Goal: Information Seeking & Learning: Learn about a topic

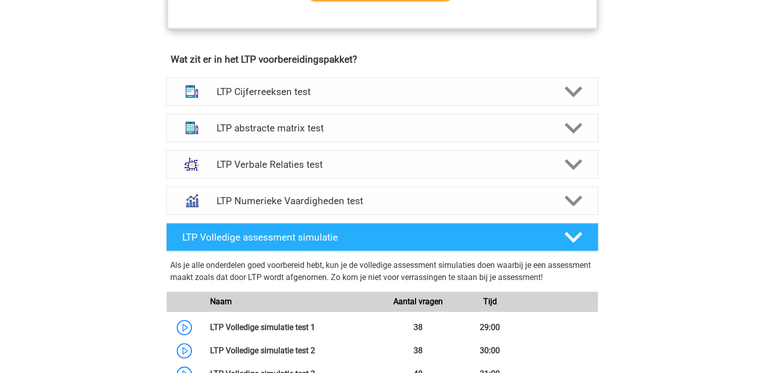
scroll to position [626, 0]
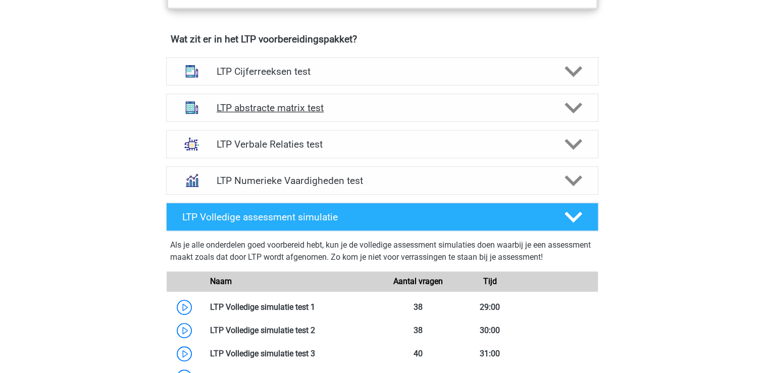
click at [279, 106] on h4 "LTP abstracte matrix test" at bounding box center [382, 108] width 331 height 12
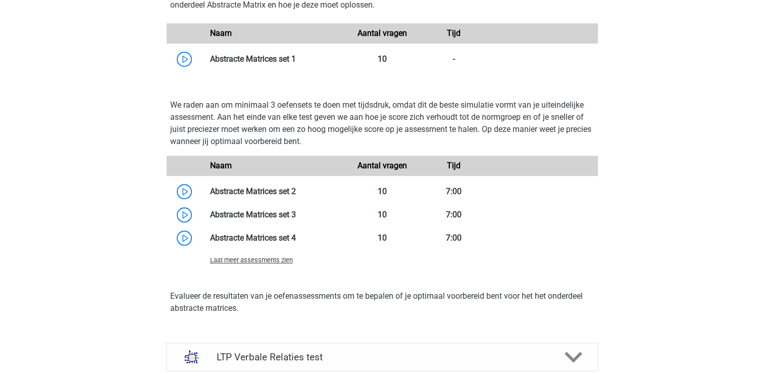
scroll to position [990, 0]
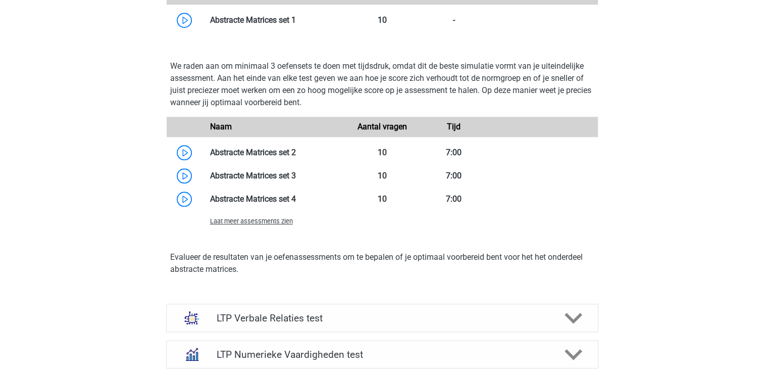
click at [229, 221] on span "Laat meer assessments zien" at bounding box center [251, 221] width 83 height 8
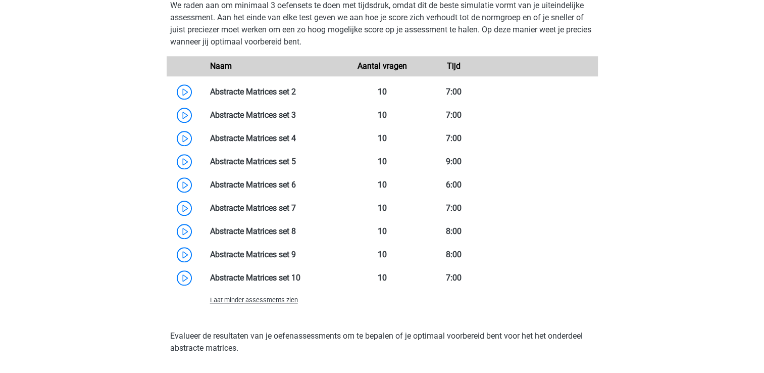
scroll to position [1071, 0]
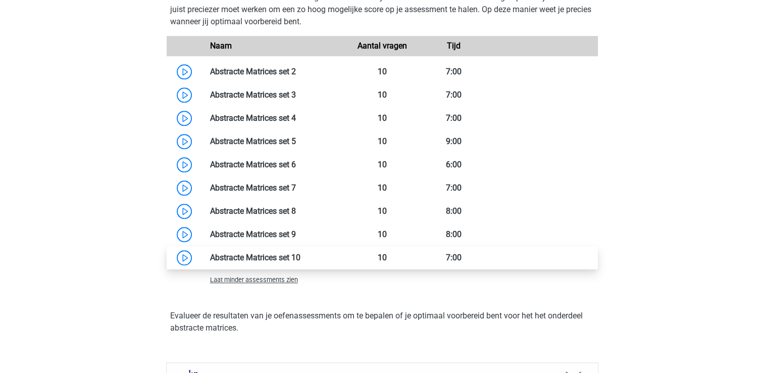
click at [300, 253] on link at bounding box center [300, 258] width 0 height 10
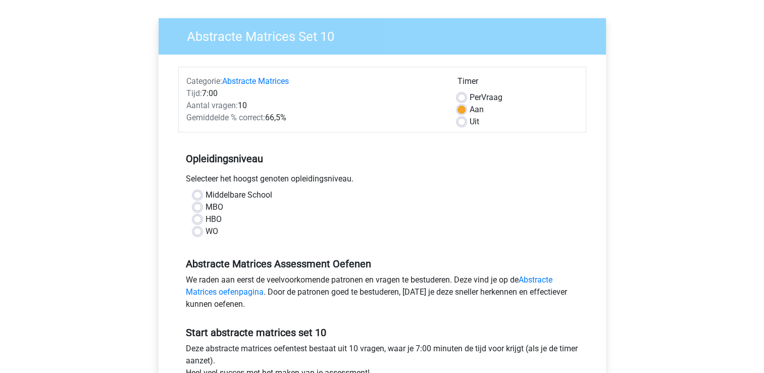
scroll to position [81, 0]
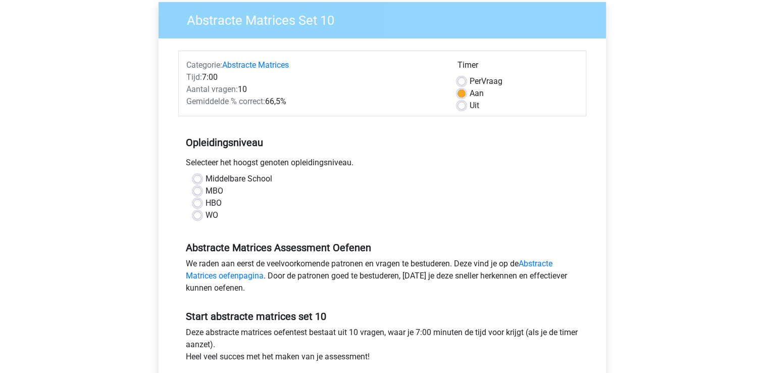
click at [206, 215] on label "WO" at bounding box center [212, 215] width 13 height 12
click at [200, 215] on input "WO" at bounding box center [197, 214] width 8 height 10
radio input "true"
click at [193, 173] on input "Middelbare School" at bounding box center [197, 178] width 8 height 10
radio input "true"
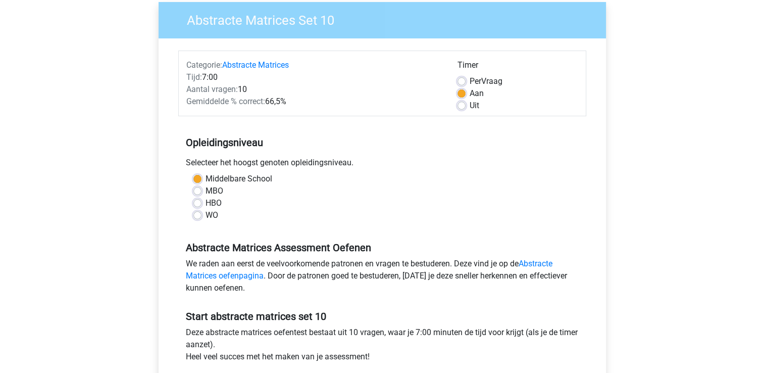
click at [193, 185] on input "MBO" at bounding box center [197, 190] width 8 height 10
radio input "true"
click at [193, 197] on input "HBO" at bounding box center [197, 202] width 8 height 10
radio input "true"
click at [193, 209] on input "WO" at bounding box center [197, 214] width 8 height 10
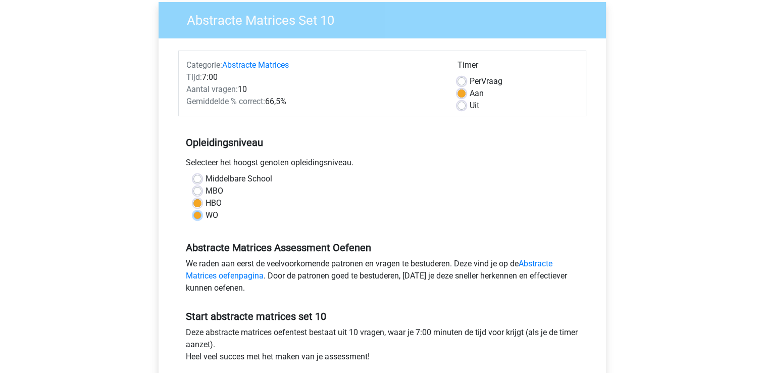
radio input "true"
click at [193, 173] on input "Middelbare School" at bounding box center [197, 178] width 8 height 10
radio input "true"
click at [193, 185] on input "MBO" at bounding box center [197, 190] width 8 height 10
radio input "true"
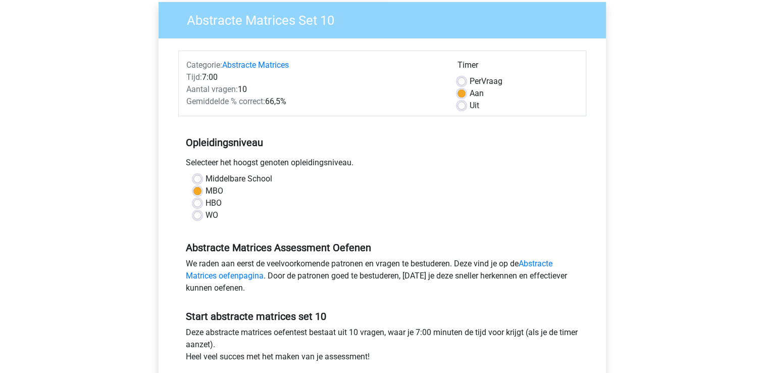
click at [193, 197] on input "HBO" at bounding box center [197, 202] width 8 height 10
radio input "true"
click at [193, 209] on input "WO" at bounding box center [197, 214] width 8 height 10
radio input "true"
click at [193, 173] on input "Middelbare School" at bounding box center [197, 178] width 8 height 10
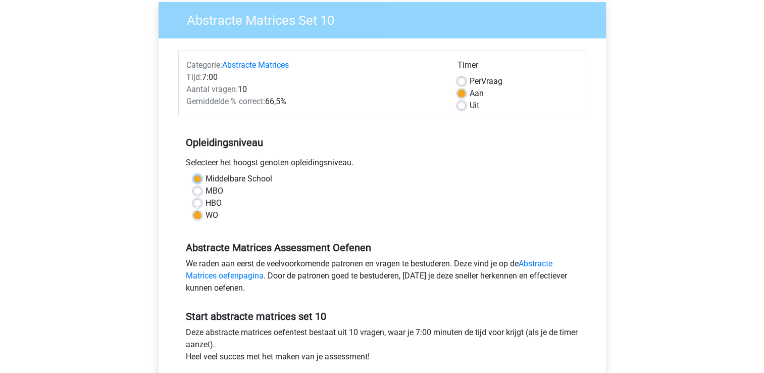
radio input "true"
click at [206, 215] on label "WO" at bounding box center [212, 215] width 13 height 12
click at [200, 215] on input "WO" at bounding box center [197, 214] width 8 height 10
radio input "true"
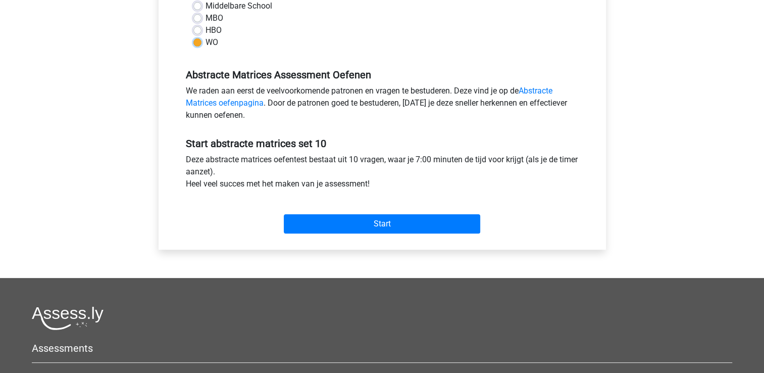
scroll to position [269, 0]
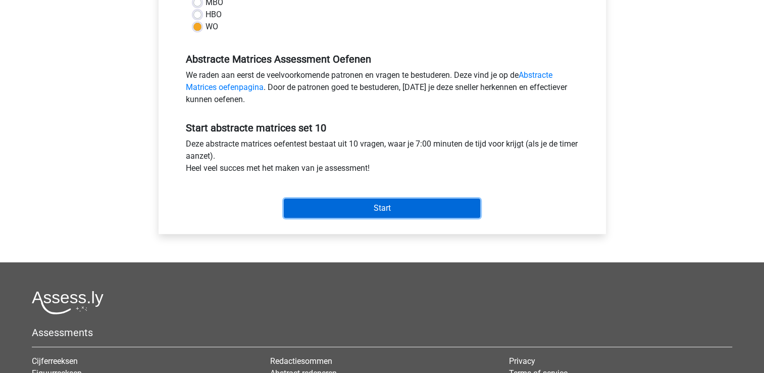
click at [432, 200] on input "Start" at bounding box center [382, 207] width 196 height 19
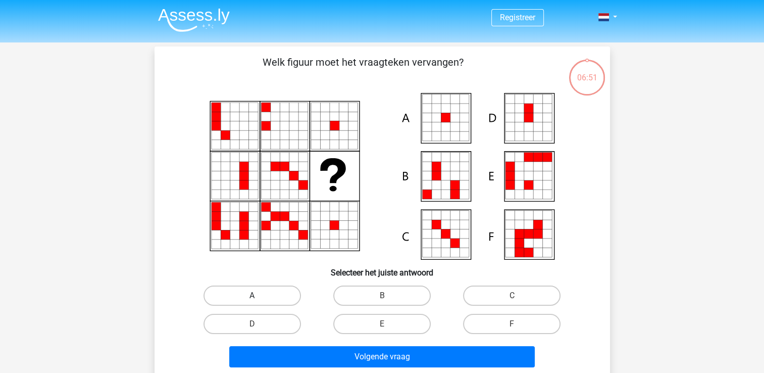
click at [276, 297] on label "A" at bounding box center [252, 295] width 97 height 20
click at [259, 297] on input "A" at bounding box center [255, 298] width 7 height 7
radio input "true"
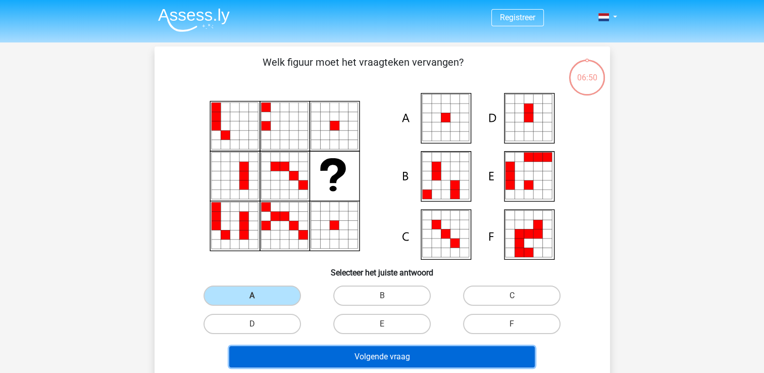
click at [293, 353] on button "Volgende vraag" at bounding box center [382, 356] width 306 height 21
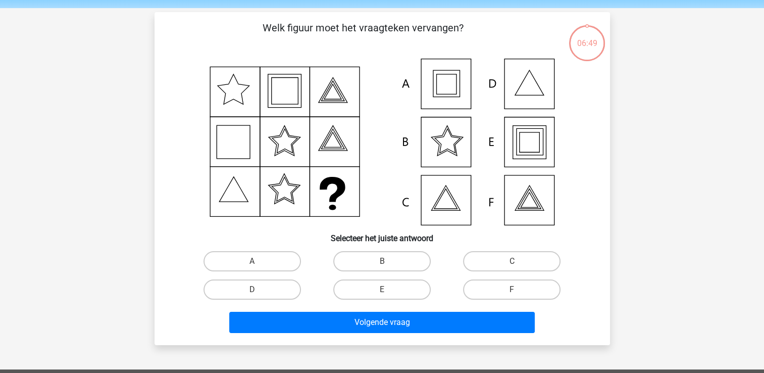
scroll to position [46, 0]
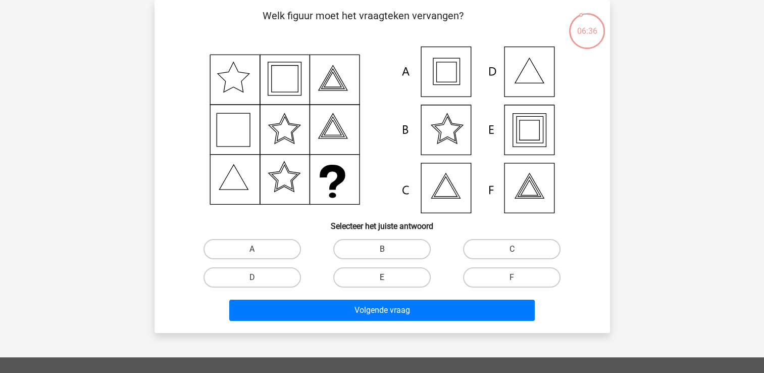
click at [413, 276] on label "E" at bounding box center [381, 277] width 97 height 20
click at [388, 277] on input "E" at bounding box center [385, 280] width 7 height 7
radio input "true"
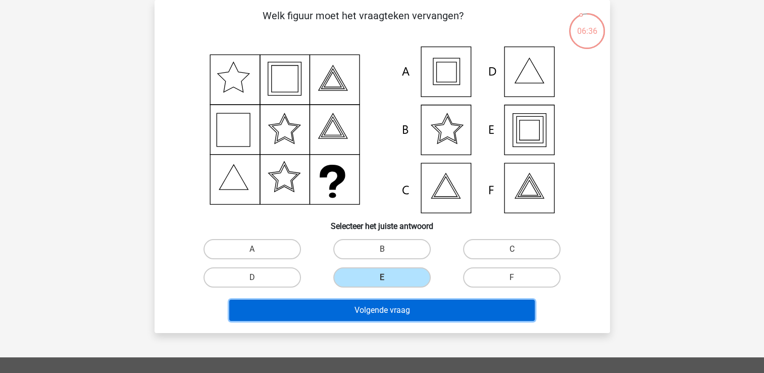
click at [406, 304] on button "Volgende vraag" at bounding box center [382, 309] width 306 height 21
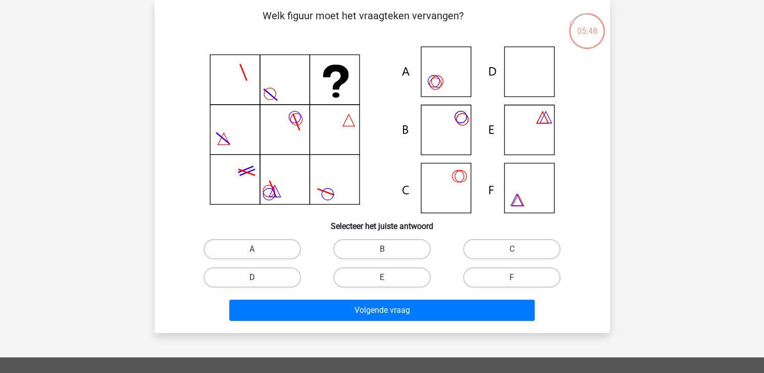
click at [280, 273] on label "D" at bounding box center [252, 277] width 97 height 20
click at [259, 277] on input "D" at bounding box center [255, 280] width 7 height 7
radio input "true"
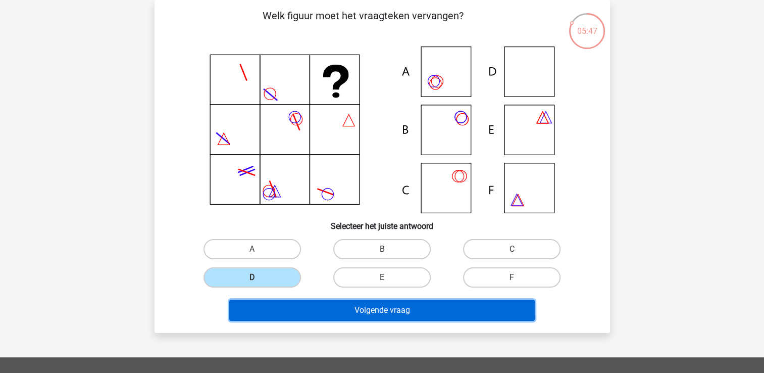
click at [284, 313] on button "Volgende vraag" at bounding box center [382, 309] width 306 height 21
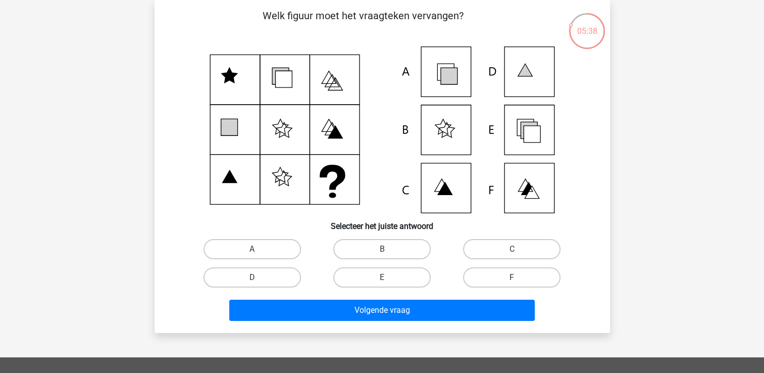
click at [232, 86] on icon at bounding box center [382, 129] width 407 height 167
click at [405, 275] on label "E" at bounding box center [381, 277] width 97 height 20
click at [388, 277] on input "E" at bounding box center [385, 280] width 7 height 7
radio input "true"
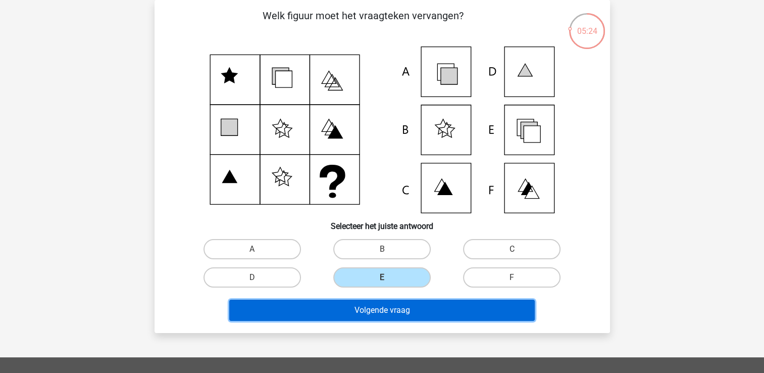
click at [405, 312] on button "Volgende vraag" at bounding box center [382, 309] width 306 height 21
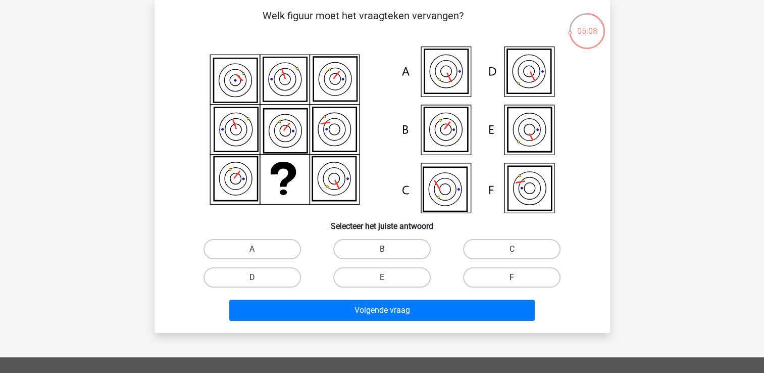
click at [497, 280] on label "F" at bounding box center [511, 277] width 97 height 20
click at [512, 280] on input "F" at bounding box center [515, 280] width 7 height 7
radio input "true"
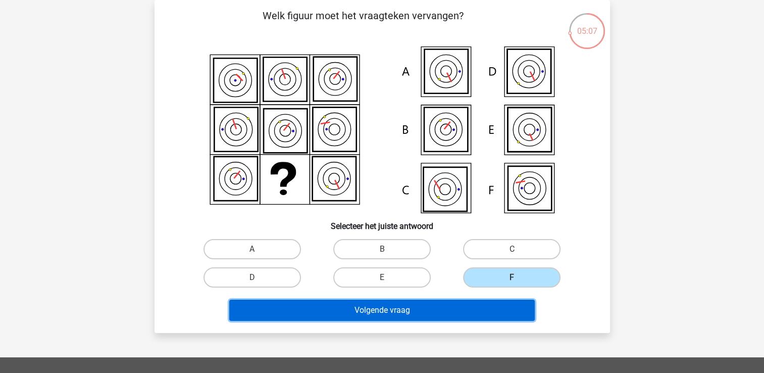
click at [470, 314] on button "Volgende vraag" at bounding box center [382, 309] width 306 height 21
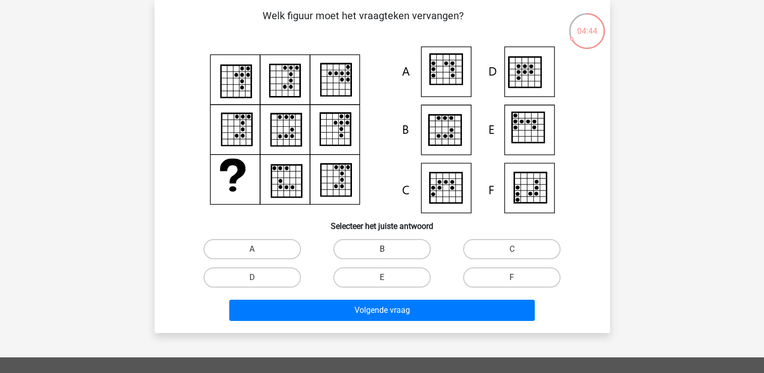
click at [391, 251] on label "B" at bounding box center [381, 249] width 97 height 20
click at [388, 251] on input "B" at bounding box center [385, 252] width 7 height 7
radio input "true"
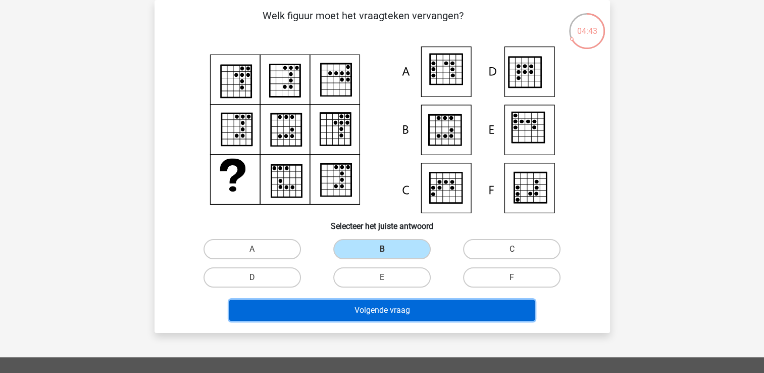
click at [381, 317] on button "Volgende vraag" at bounding box center [382, 309] width 306 height 21
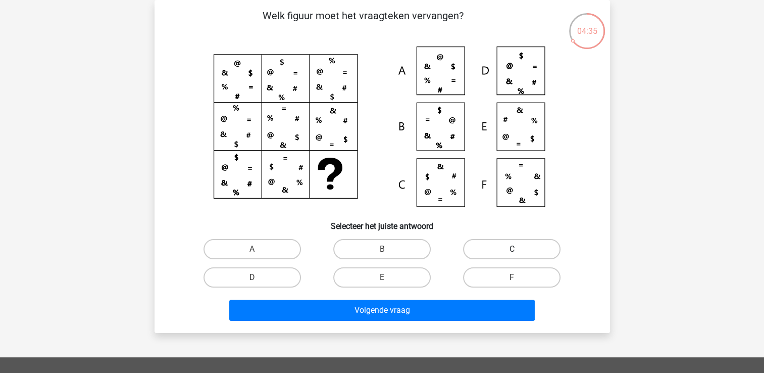
click at [507, 247] on label "C" at bounding box center [511, 249] width 97 height 20
click at [512, 249] on input "C" at bounding box center [515, 252] width 7 height 7
radio input "true"
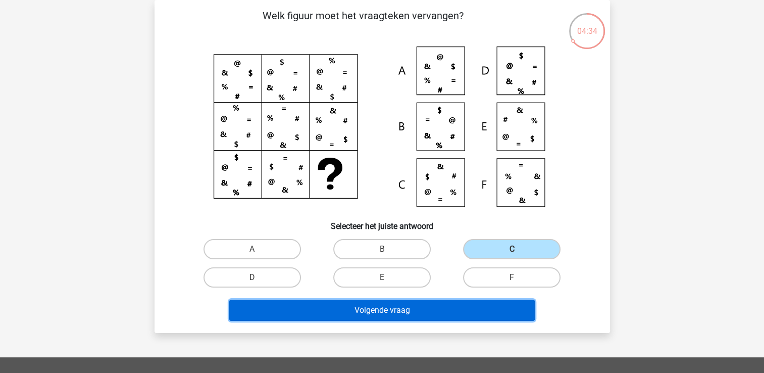
click at [423, 306] on button "Volgende vraag" at bounding box center [382, 309] width 306 height 21
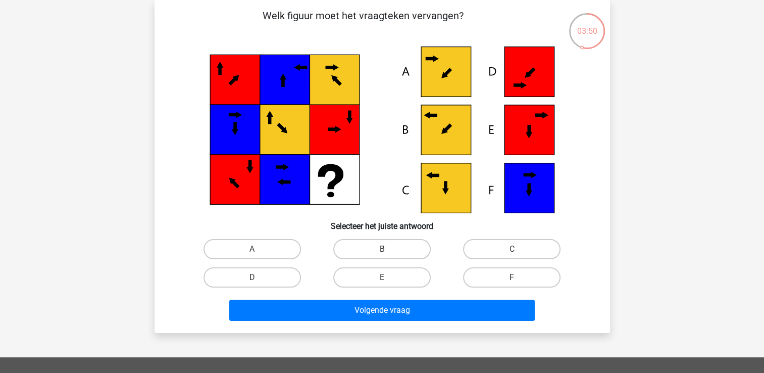
click at [377, 249] on label "B" at bounding box center [381, 249] width 97 height 20
click at [382, 249] on input "B" at bounding box center [385, 252] width 7 height 7
radio input "true"
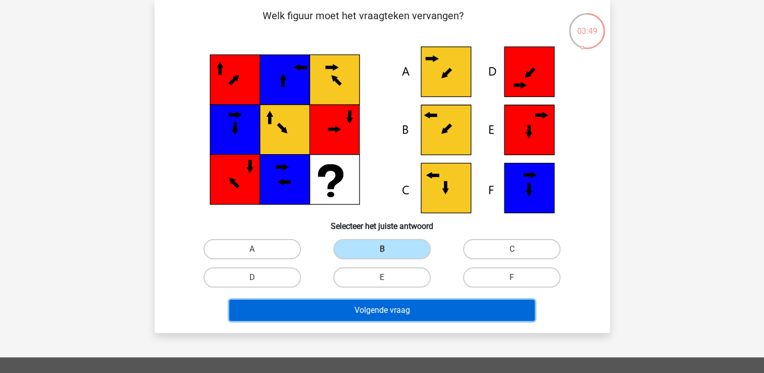
click at [378, 319] on button "Volgende vraag" at bounding box center [382, 309] width 306 height 21
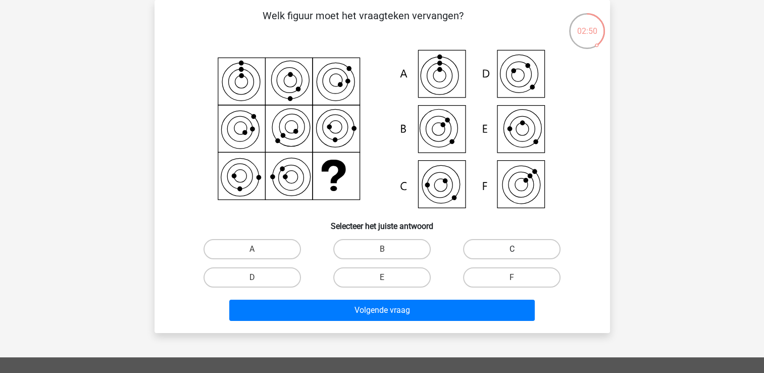
click at [493, 249] on label "C" at bounding box center [511, 249] width 97 height 20
click at [512, 249] on input "C" at bounding box center [515, 252] width 7 height 7
radio input "true"
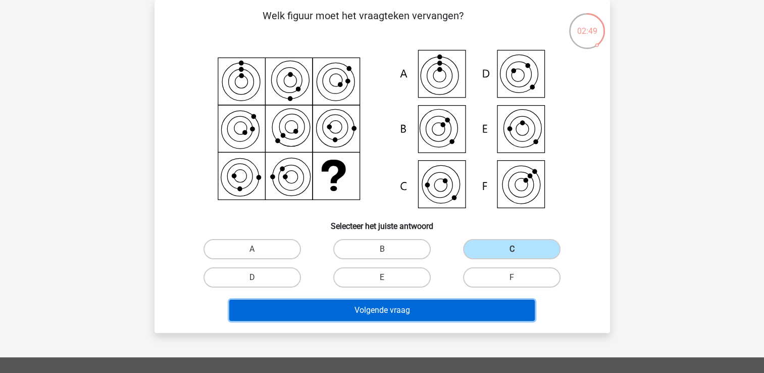
click at [443, 307] on button "Volgende vraag" at bounding box center [382, 309] width 306 height 21
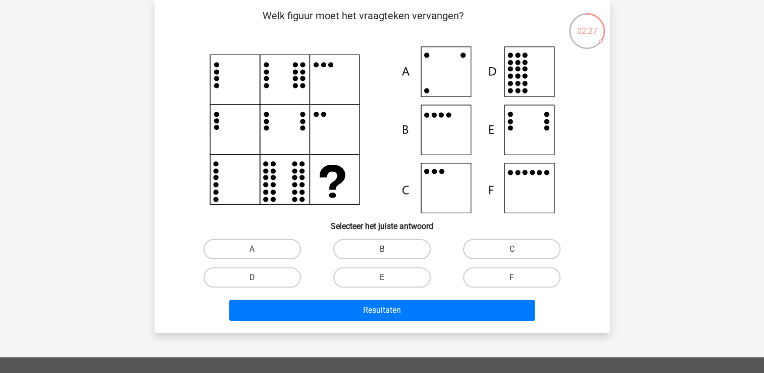
click at [401, 247] on label "B" at bounding box center [381, 249] width 97 height 20
click at [388, 249] on input "B" at bounding box center [385, 252] width 7 height 7
radio input "true"
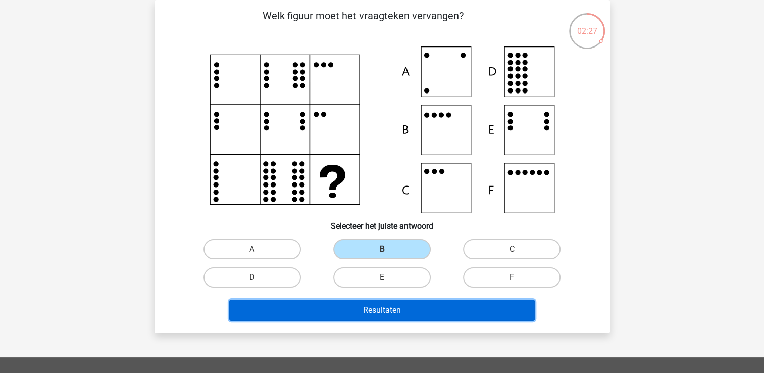
click at [394, 300] on button "Resultaten" at bounding box center [382, 309] width 306 height 21
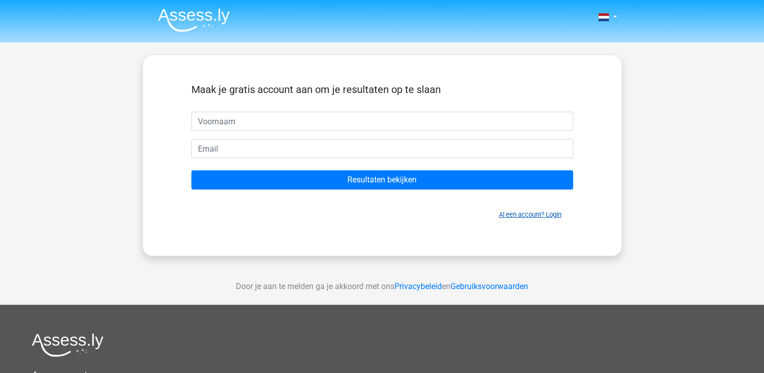
click at [520, 213] on link "Al een account? Login" at bounding box center [530, 215] width 63 height 8
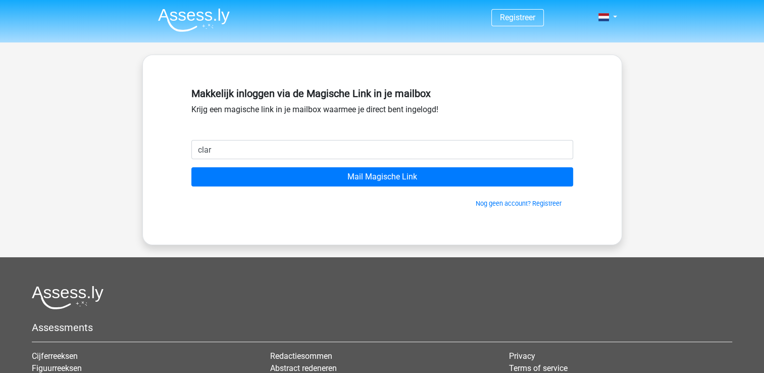
type input "[EMAIL_ADDRESS][DOMAIN_NAME]"
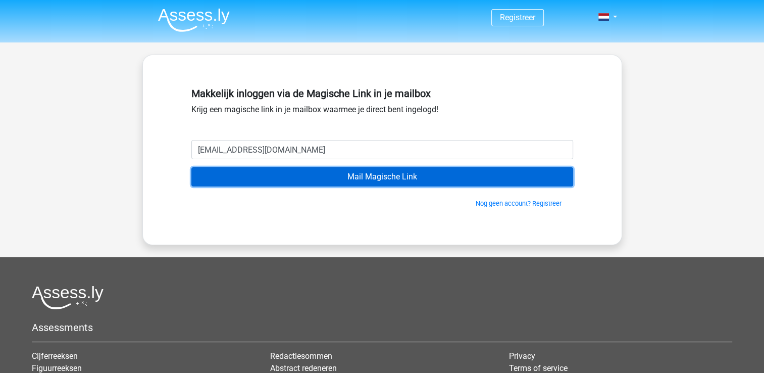
click at [446, 173] on input "Mail Magische Link" at bounding box center [382, 176] width 382 height 19
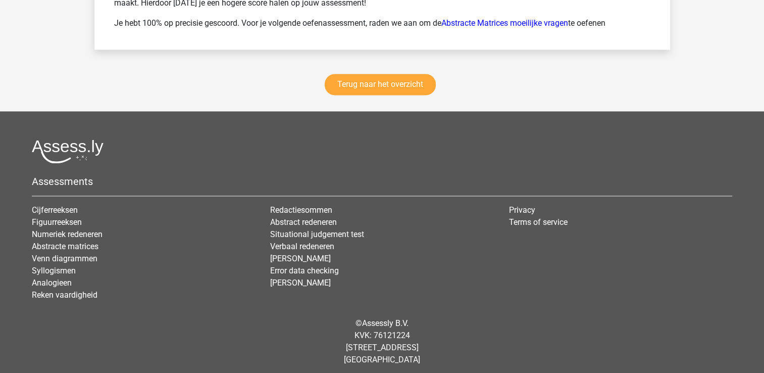
scroll to position [1540, 0]
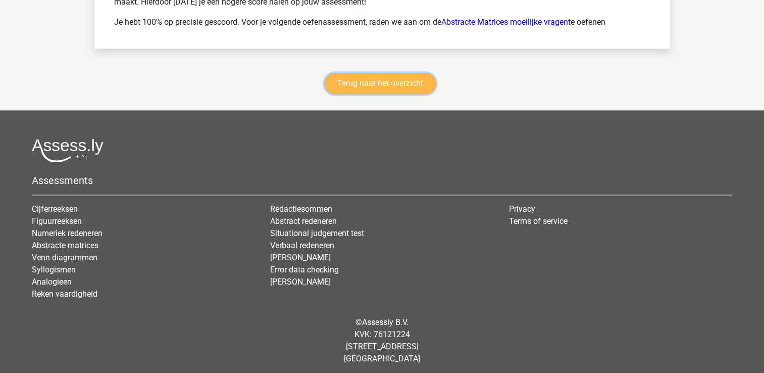
click at [422, 80] on link "Terug naar het overzicht" at bounding box center [380, 83] width 111 height 21
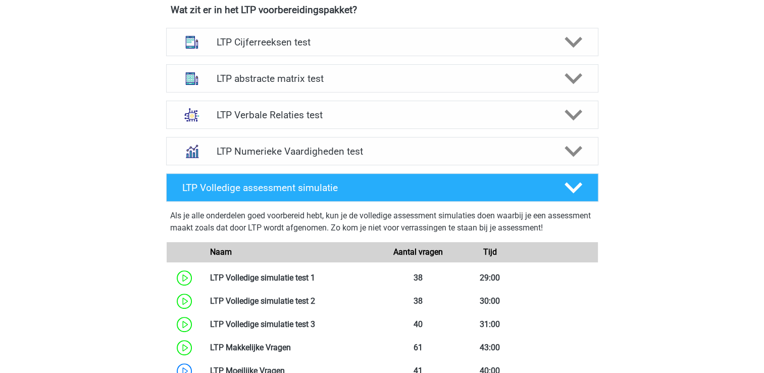
scroll to position [404, 0]
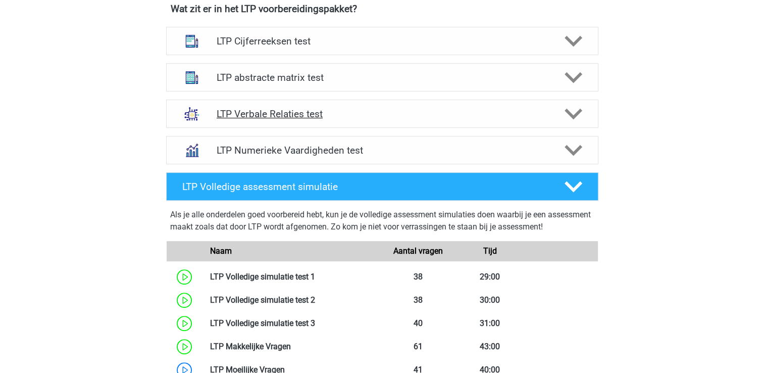
click at [293, 110] on h4 "LTP Verbale Relaties test" at bounding box center [382, 114] width 331 height 12
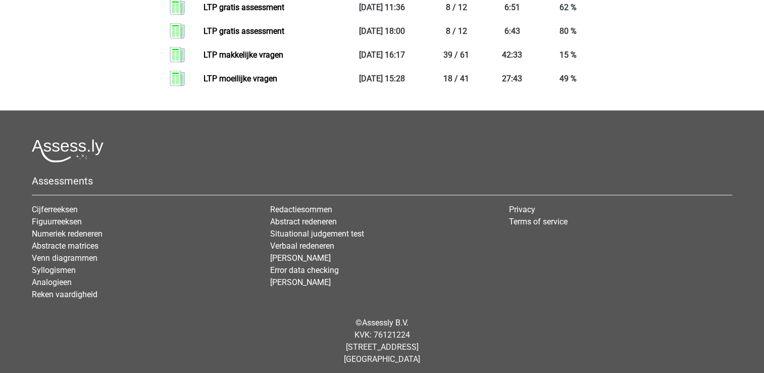
scroll to position [1919, 0]
